Goal: Information Seeking & Learning: Learn about a topic

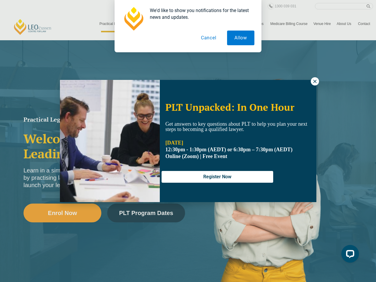
click at [241, 38] on button "Allow" at bounding box center [240, 38] width 27 height 15
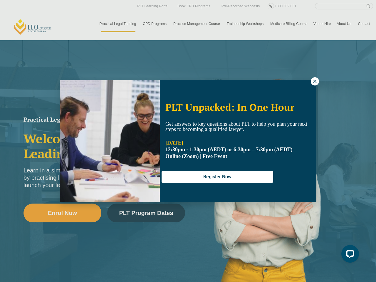
click at [183, 141] on strong "[DATE]" at bounding box center [174, 143] width 18 height 6
click at [315, 81] on icon at bounding box center [314, 81] width 3 height 3
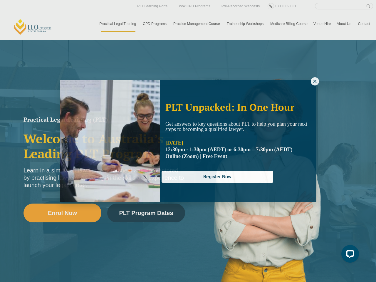
click at [315, 81] on icon at bounding box center [314, 81] width 3 height 3
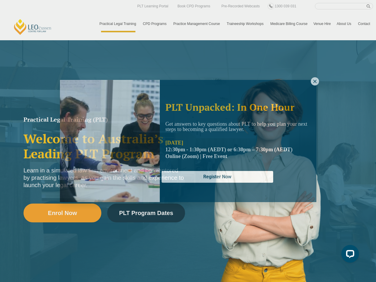
click at [315, 81] on icon at bounding box center [314, 81] width 3 height 3
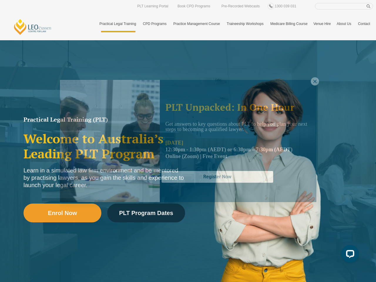
click at [110, 141] on img at bounding box center [110, 141] width 100 height 122
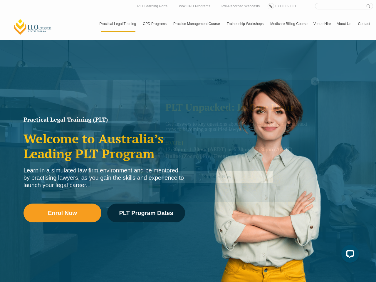
click at [217, 177] on img at bounding box center [271, 177] width 167 height 238
